Goal: Information Seeking & Learning: Understand process/instructions

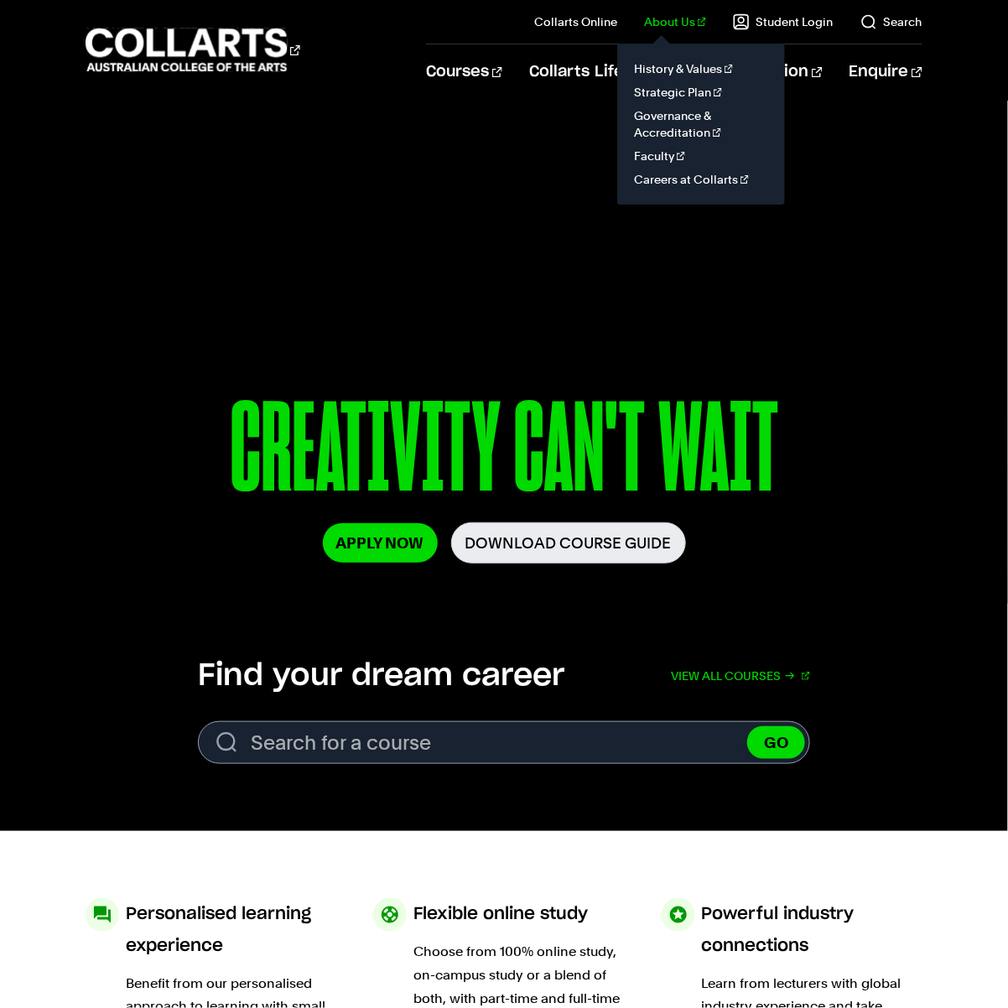
click at [680, 22] on link "About Us" at bounding box center [675, 21] width 62 height 17
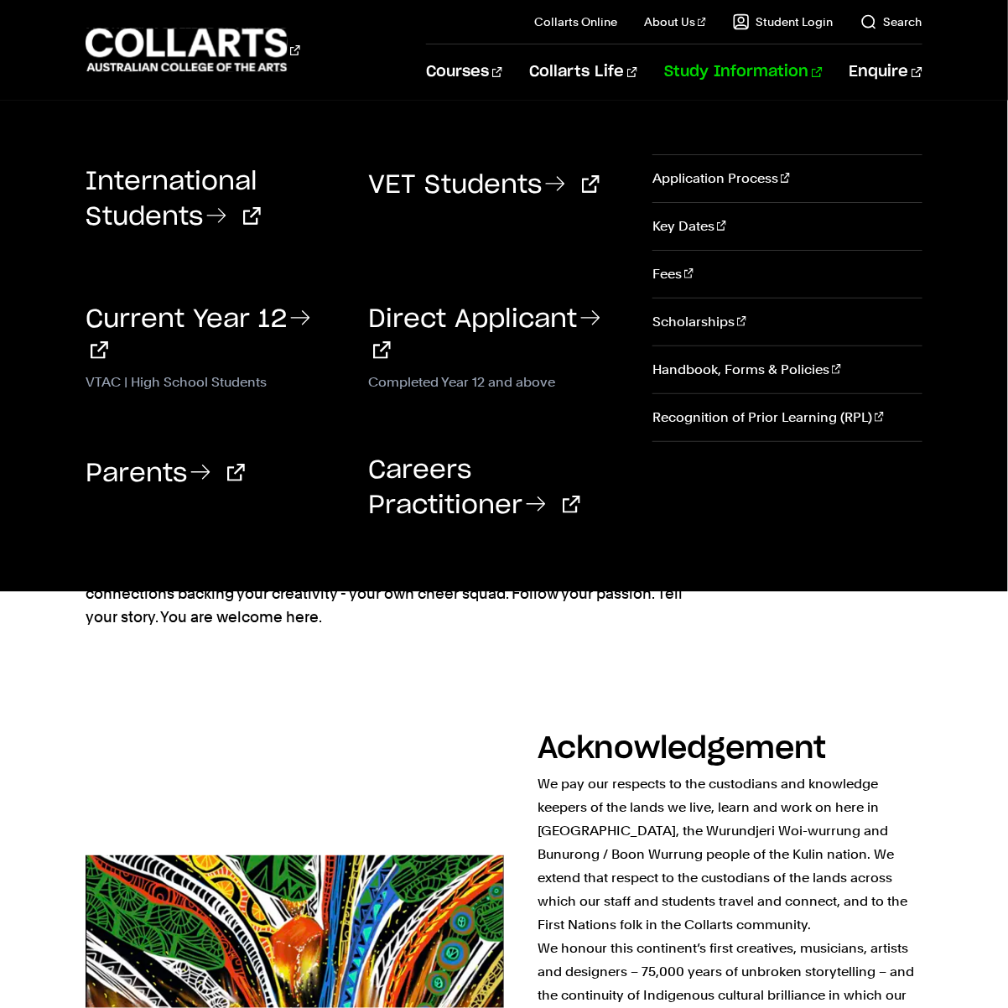
scroll to position [1, 0]
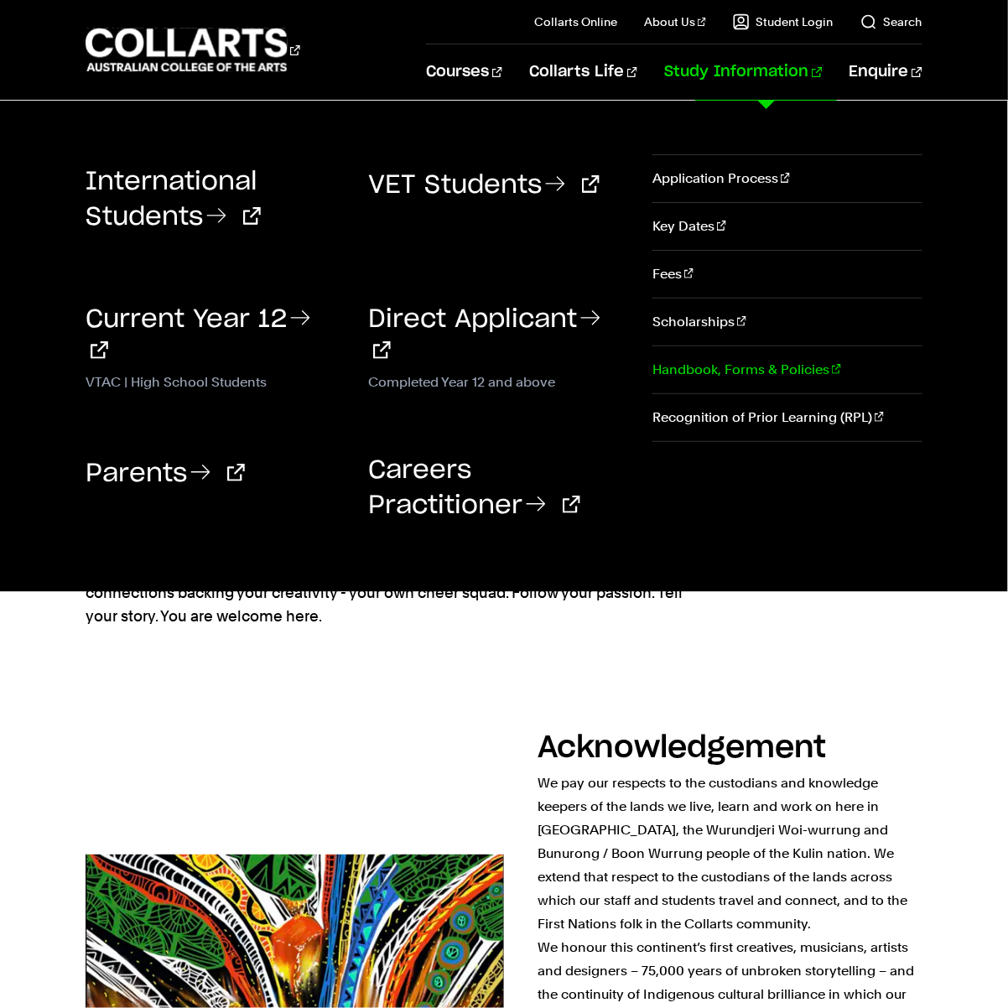
click at [778, 369] on link "Handbook, Forms & Policies" at bounding box center [788, 369] width 270 height 47
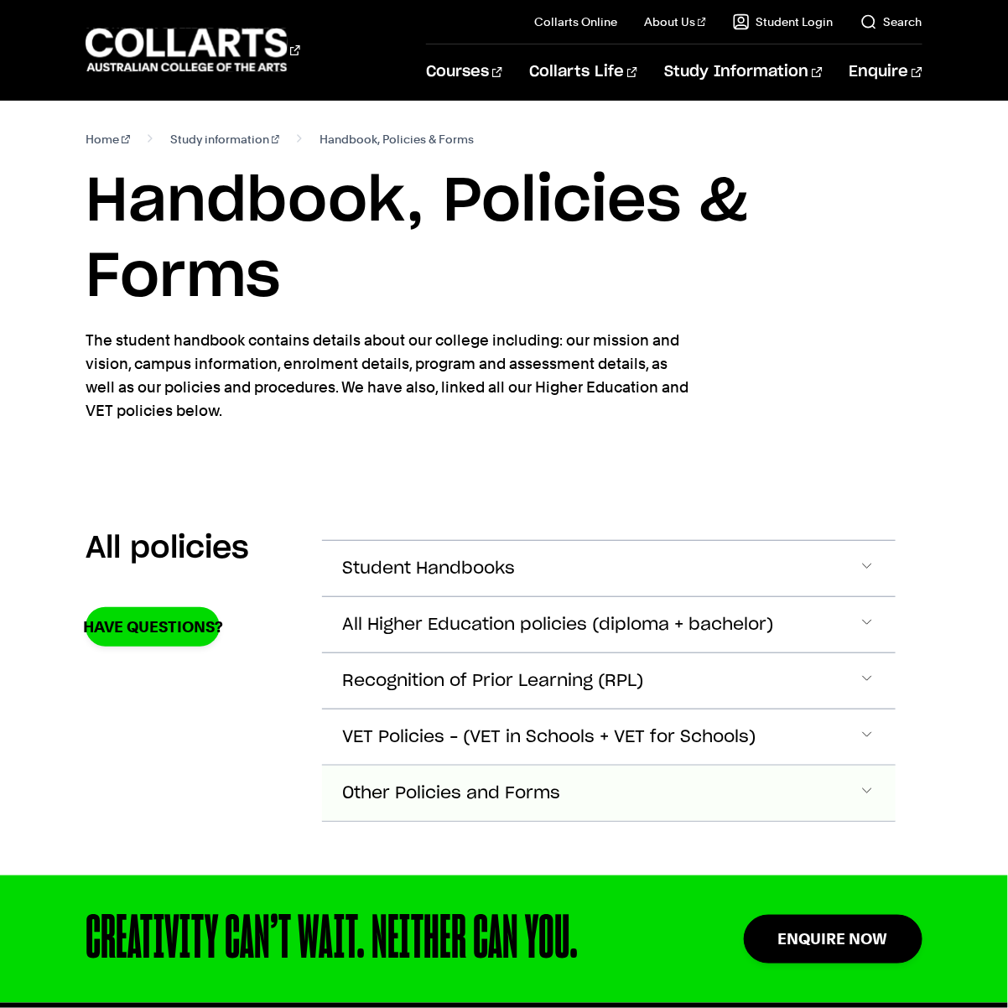
click at [587, 784] on button "Other Policies and Forms" at bounding box center [609, 793] width 574 height 55
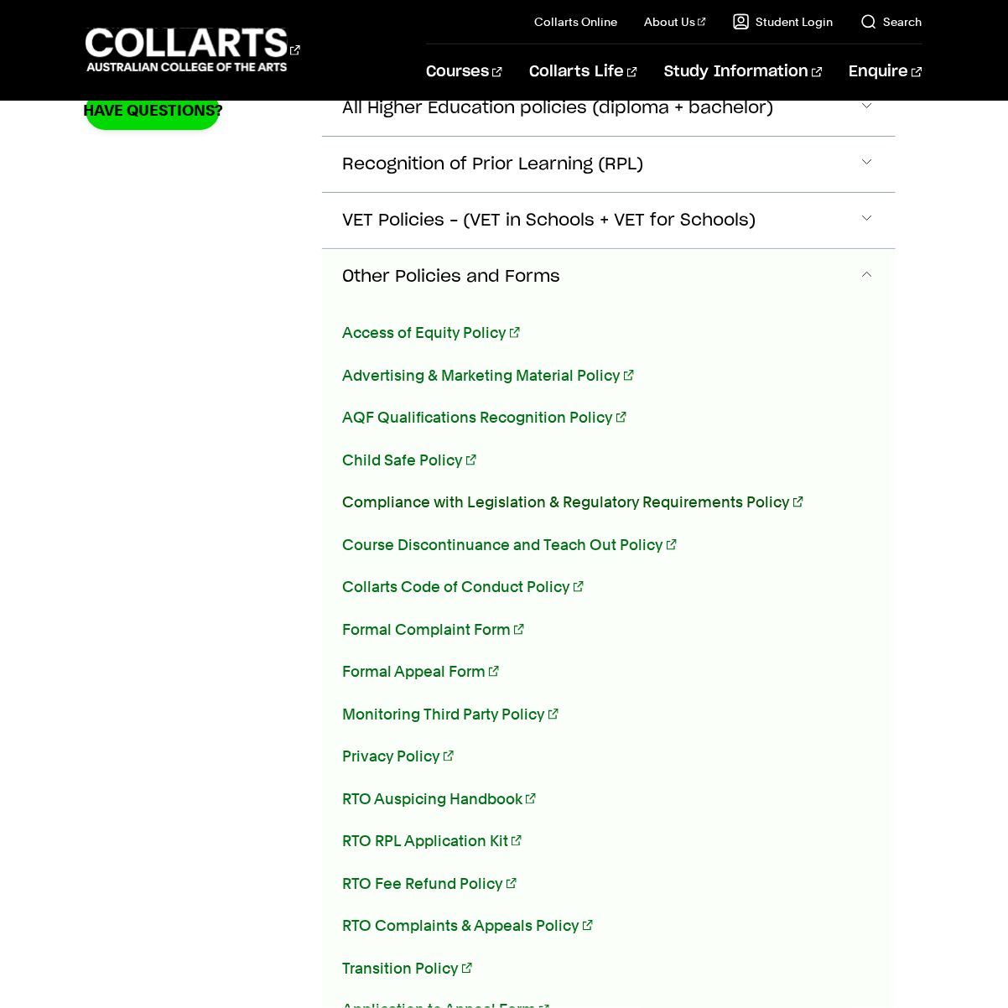
scroll to position [442, 0]
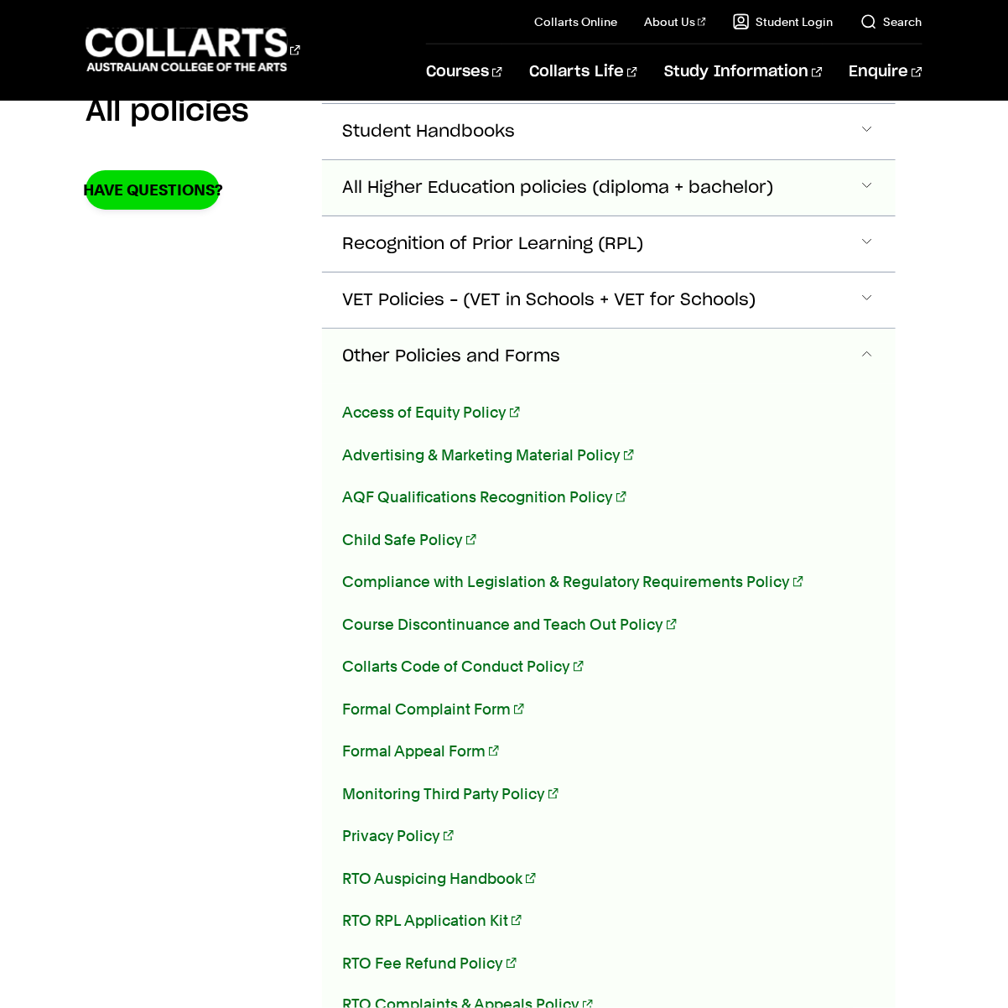
click at [535, 187] on span "All Higher Education policies (diploma + bachelor)" at bounding box center [557, 188] width 431 height 19
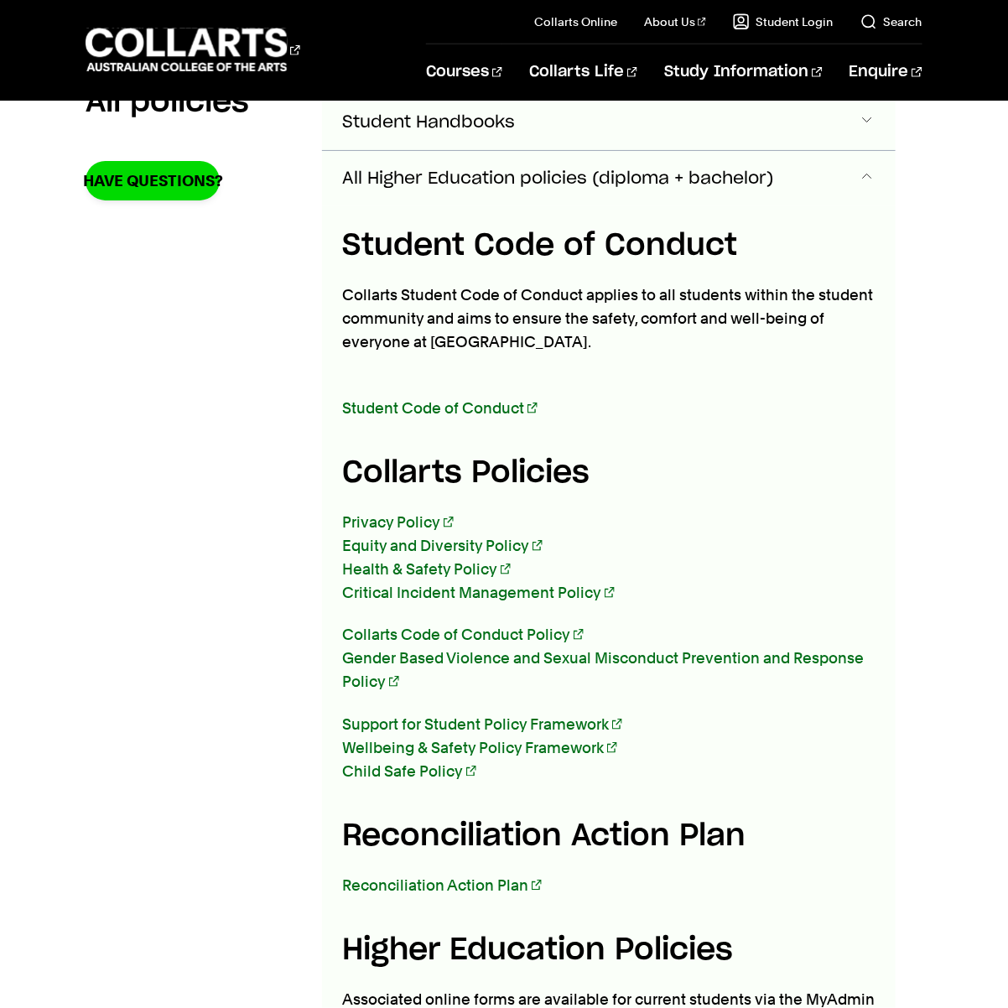
click at [481, 117] on span "Student Handbooks" at bounding box center [428, 122] width 173 height 19
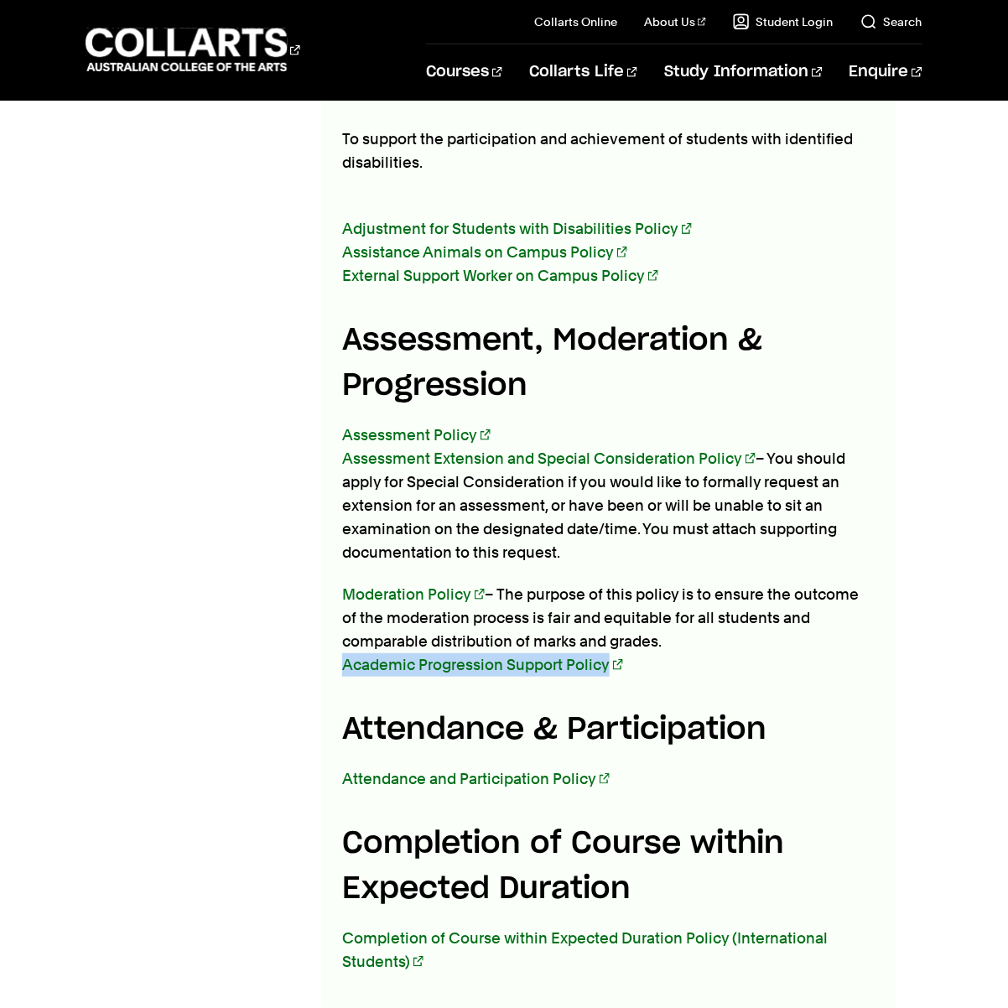
scroll to position [2947, 0]
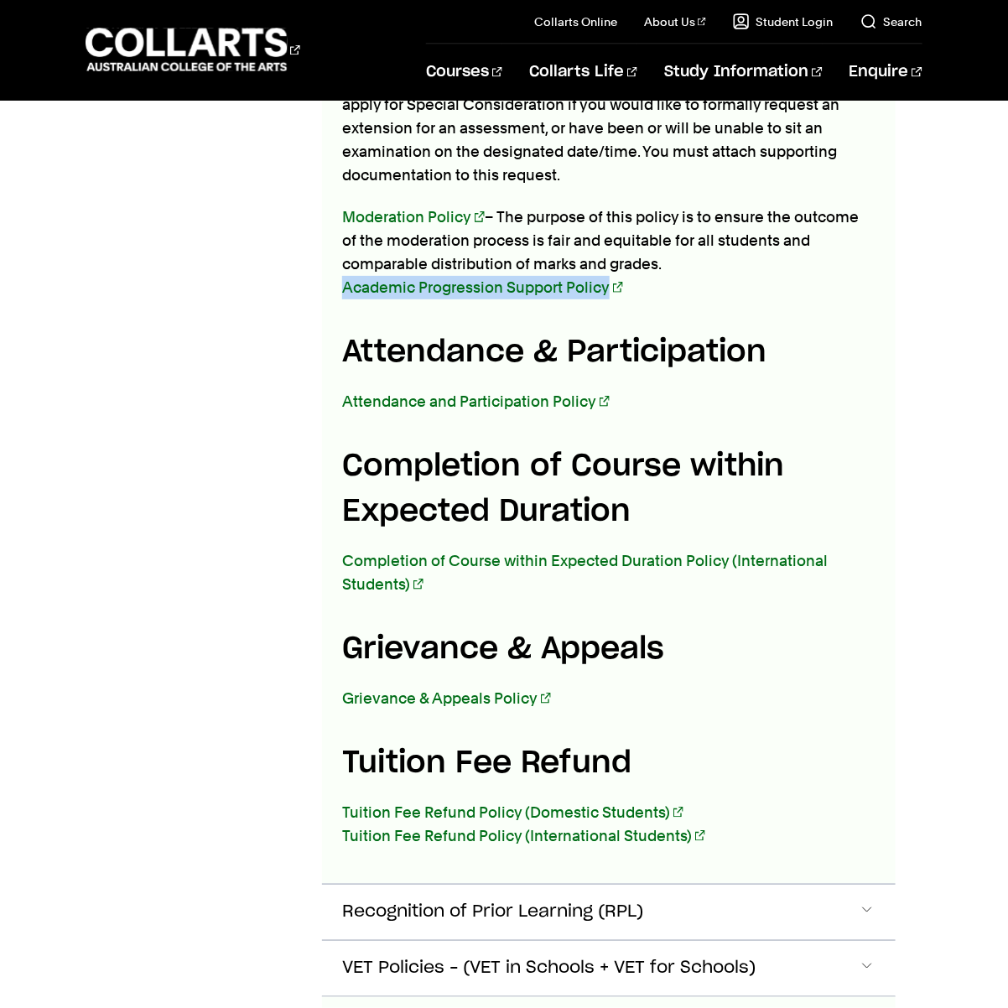
click at [643, 844] on link "Tuition Fee Refund Policy (International Students)" at bounding box center [523, 836] width 363 height 18
